Goal: Check status: Check status

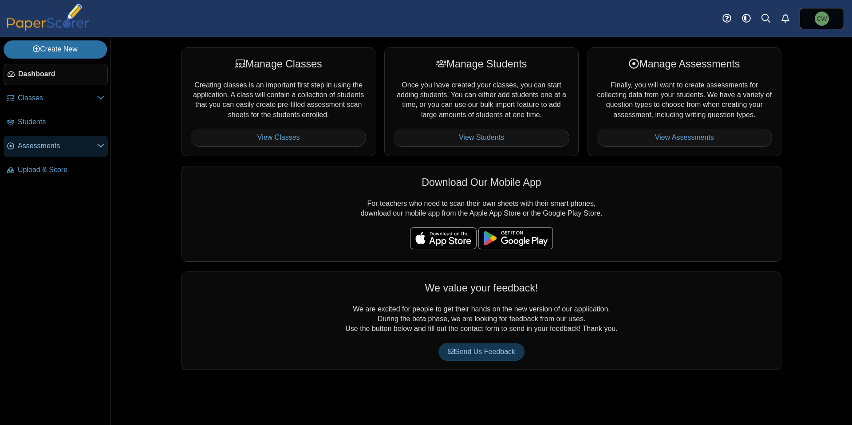
click at [44, 150] on span "Assessments" at bounding box center [57, 146] width 79 height 10
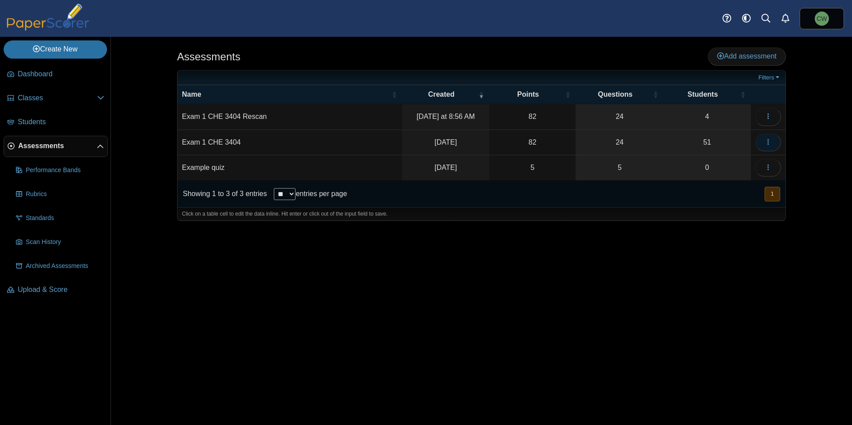
click at [771, 145] on span "button" at bounding box center [768, 143] width 7 height 8
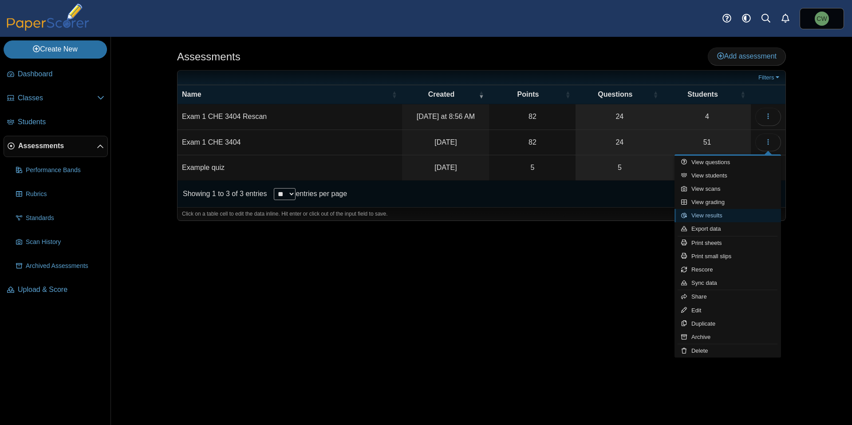
click at [728, 218] on link "View results" at bounding box center [728, 215] width 107 height 13
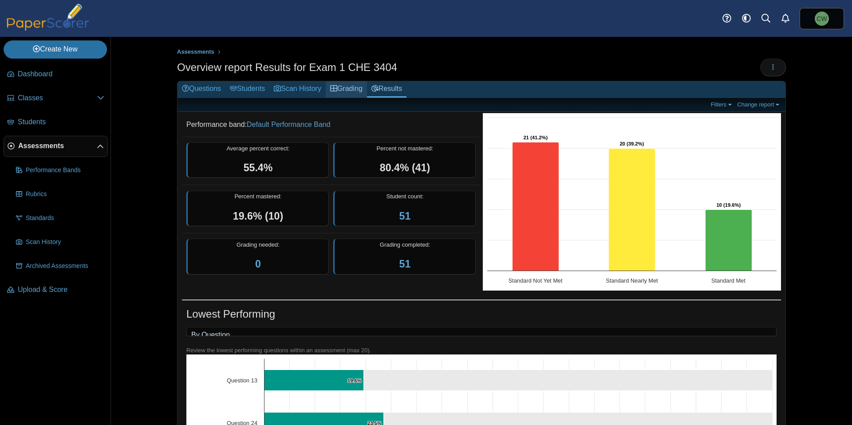
click at [349, 91] on link "Grading" at bounding box center [346, 89] width 41 height 16
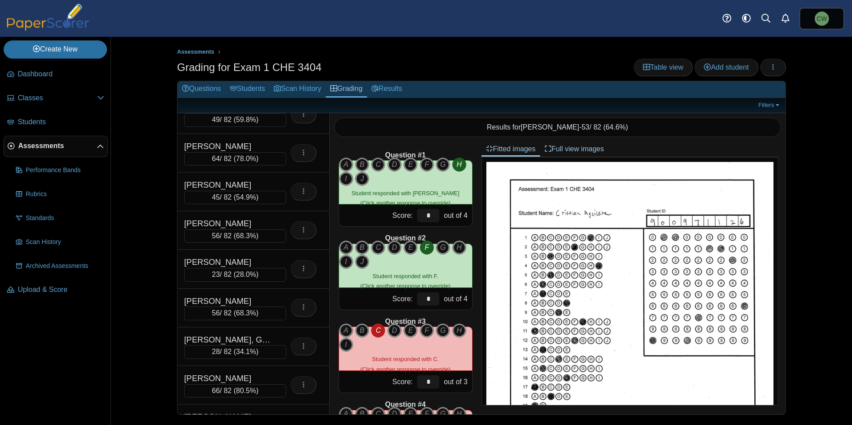
scroll to position [1109, 0]
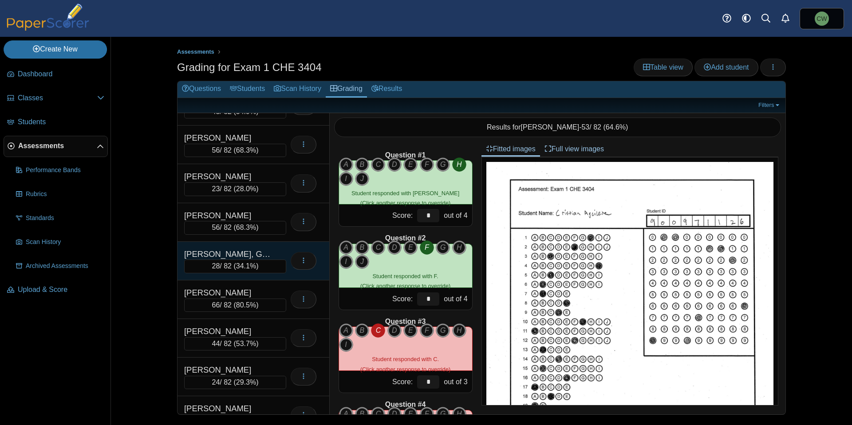
click at [257, 245] on div "[PERSON_NAME], Genesis 28 / 82 ( 34.1% ) Loading…" at bounding box center [254, 261] width 152 height 39
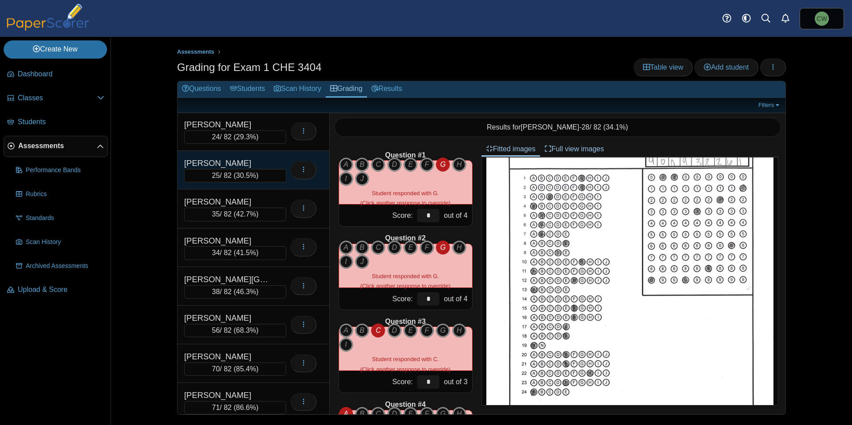
scroll to position [1361, 0]
